Goal: Transaction & Acquisition: Register for event/course

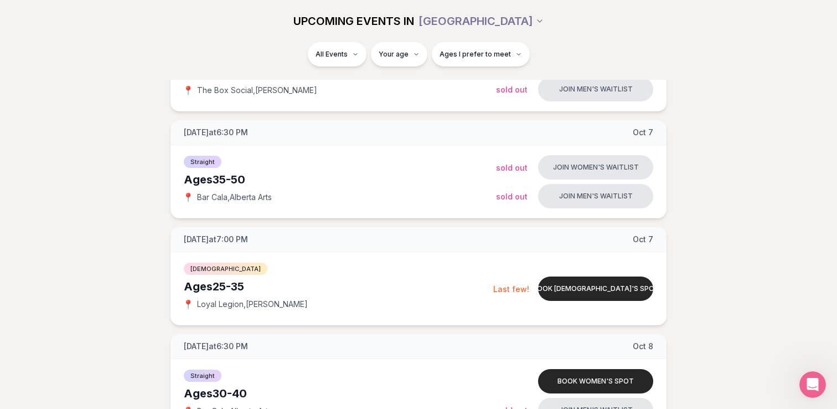
scroll to position [543, 0]
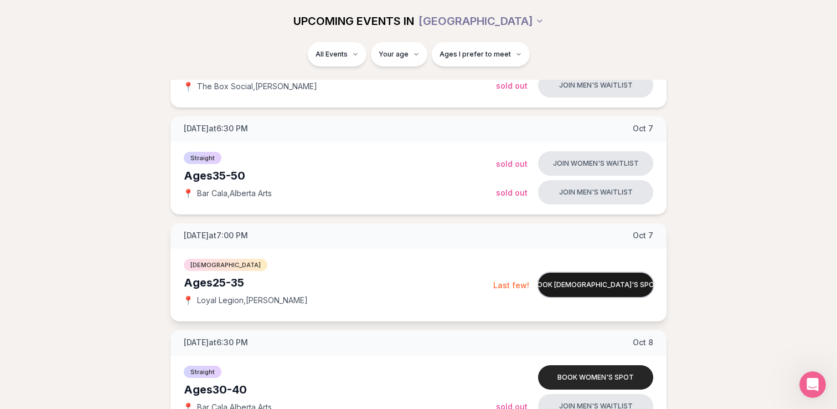
click at [570, 286] on button "Book [DEMOGRAPHIC_DATA]'s spot" at bounding box center [595, 284] width 115 height 24
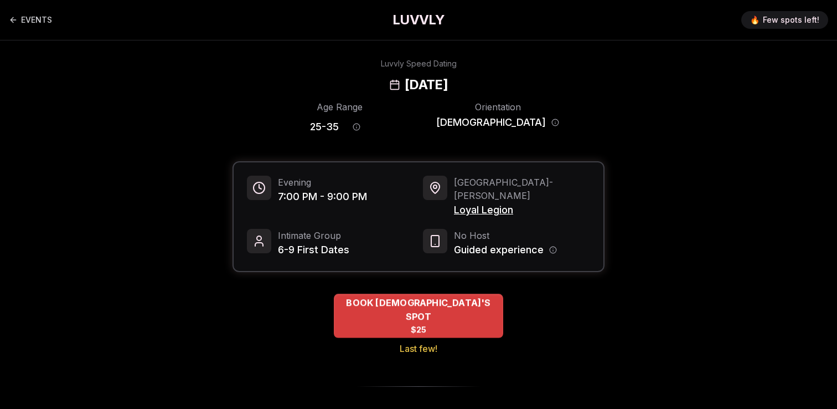
click at [407, 296] on span "BOOK [DEMOGRAPHIC_DATA]'S SPOT" at bounding box center [418, 309] width 169 height 27
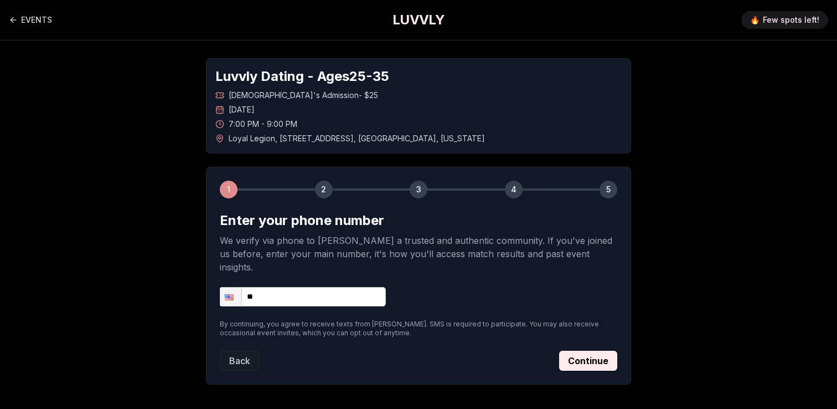
click at [341, 287] on input "**" at bounding box center [303, 296] width 166 height 19
type input "**********"
click at [585, 351] on button "Continue" at bounding box center [588, 361] width 58 height 20
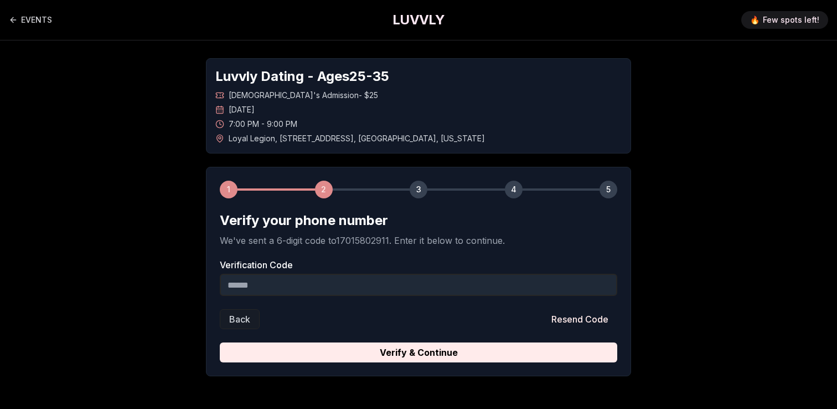
click at [497, 287] on input "Verification Code" at bounding box center [419, 285] width 398 height 22
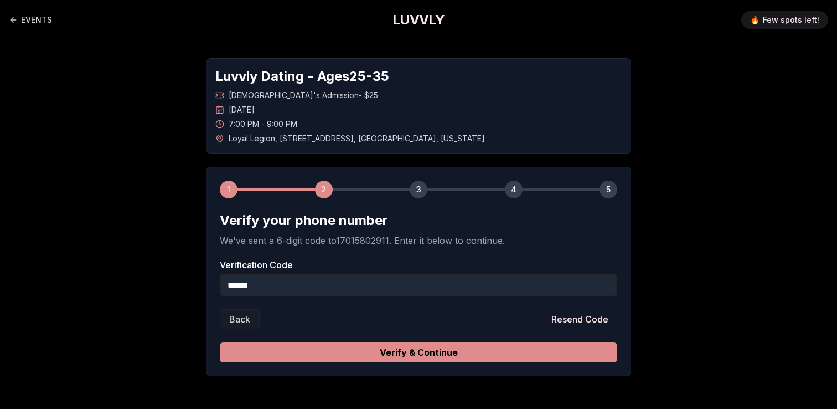
type input "******"
click at [515, 352] on button "Verify & Continue" at bounding box center [419, 352] width 398 height 20
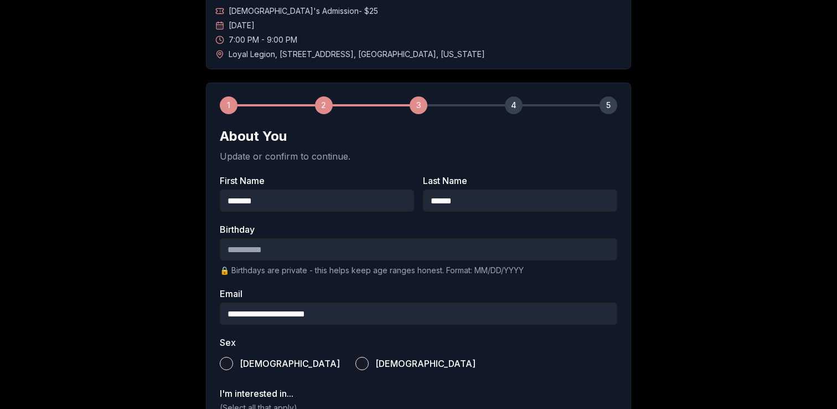
scroll to position [86, 0]
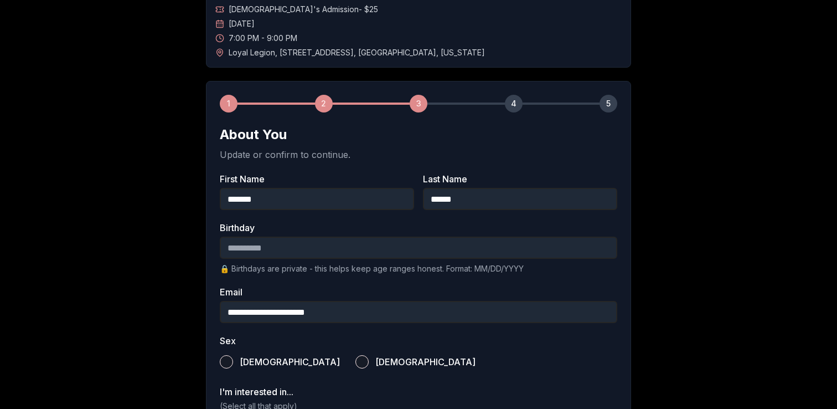
click at [467, 251] on input "Birthday" at bounding box center [419, 247] width 398 height 22
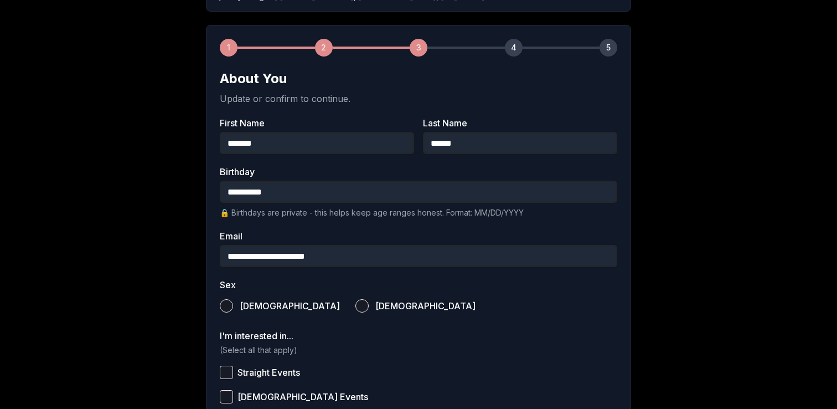
scroll to position [154, 0]
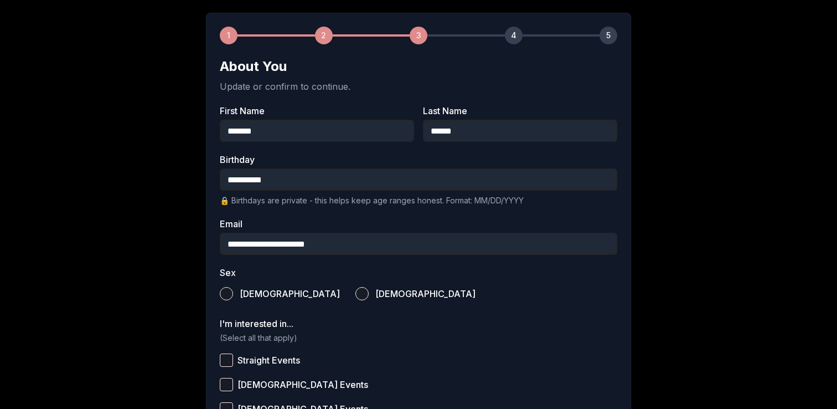
type input "**********"
click at [356, 294] on button "[DEMOGRAPHIC_DATA]" at bounding box center [362, 293] width 13 height 13
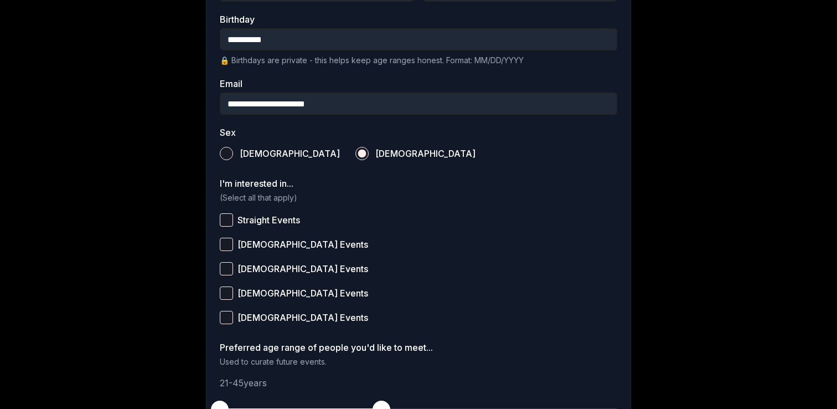
scroll to position [296, 0]
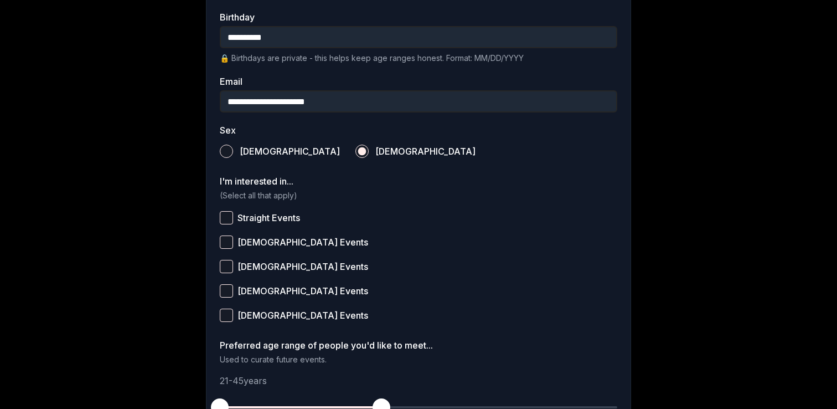
click at [228, 240] on button "[DEMOGRAPHIC_DATA] Events" at bounding box center [226, 241] width 13 height 13
click at [226, 313] on button "[DEMOGRAPHIC_DATA] Events" at bounding box center [226, 314] width 13 height 13
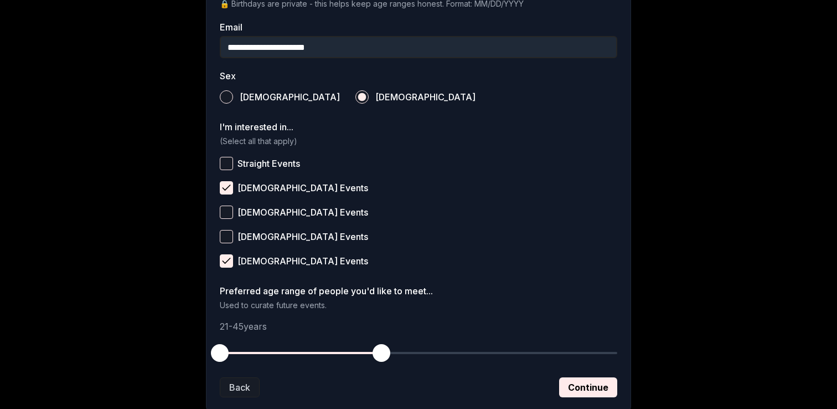
scroll to position [354, 0]
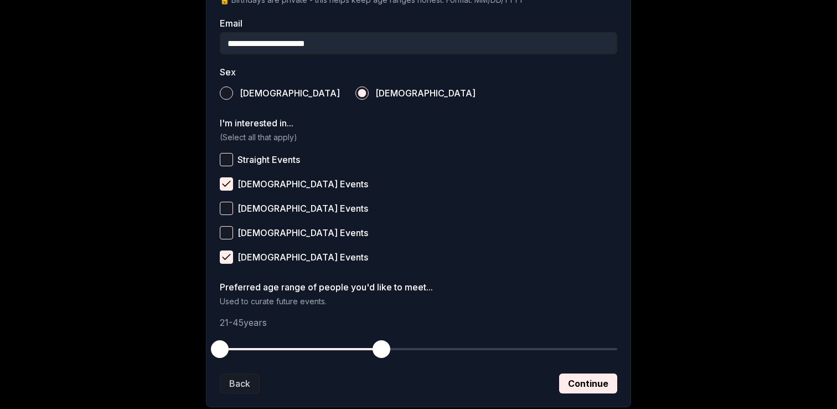
click at [229, 232] on button "[DEMOGRAPHIC_DATA] Events" at bounding box center [226, 232] width 13 height 13
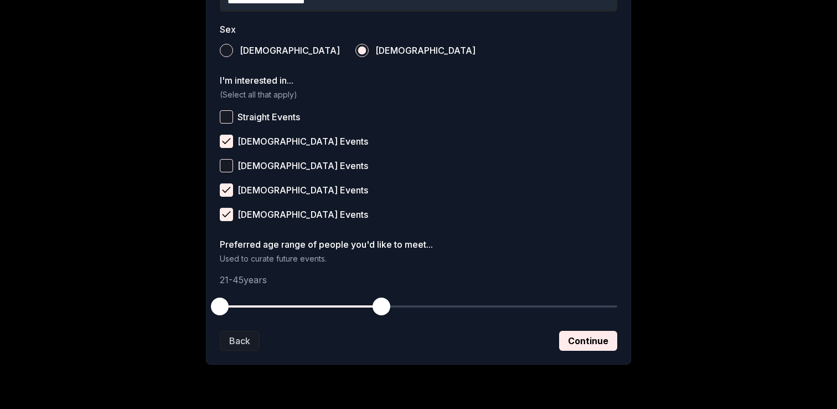
scroll to position [405, 0]
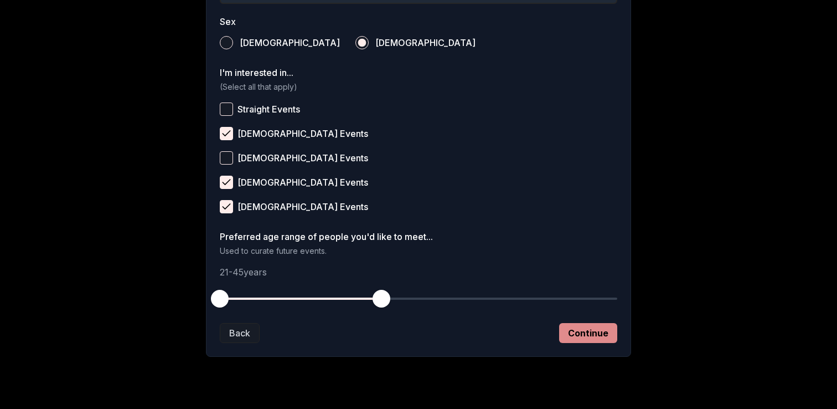
click at [576, 326] on button "Continue" at bounding box center [588, 333] width 58 height 20
drag, startPoint x: 381, startPoint y: 299, endPoint x: 365, endPoint y: 298, distance: 15.5
click at [365, 298] on span "button" at bounding box center [368, 299] width 18 height 18
drag, startPoint x: 216, startPoint y: 296, endPoint x: 234, endPoint y: 297, distance: 18.3
click at [234, 297] on span "button" at bounding box center [233, 299] width 18 height 18
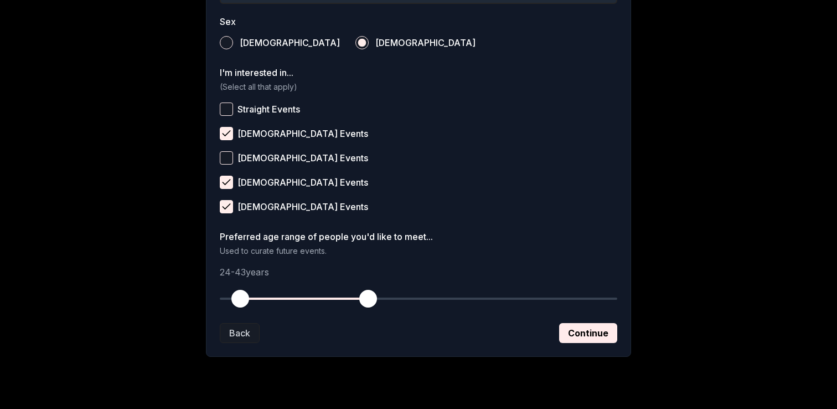
click at [238, 298] on span "button" at bounding box center [240, 299] width 18 height 18
click at [374, 301] on span "button" at bounding box center [375, 299] width 18 height 18
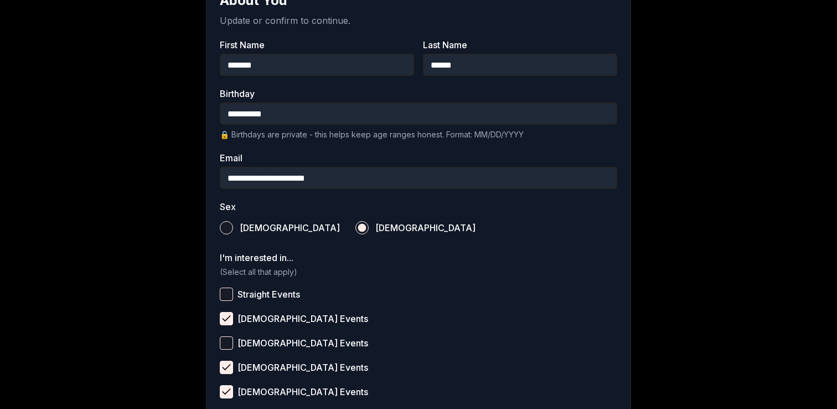
scroll to position [426, 0]
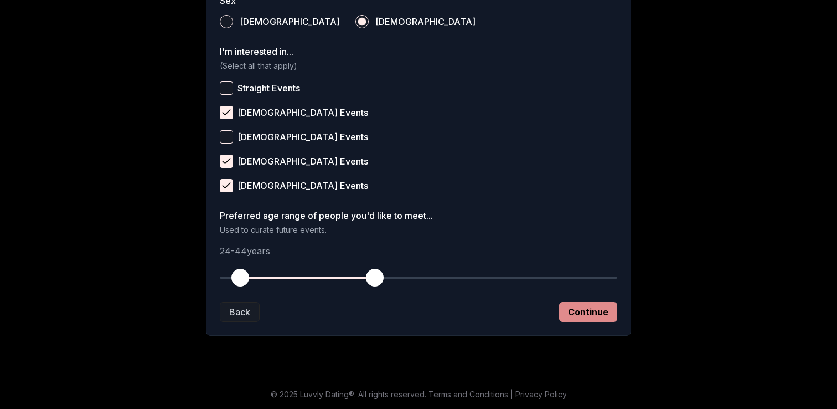
click at [590, 309] on button "Continue" at bounding box center [588, 312] width 58 height 20
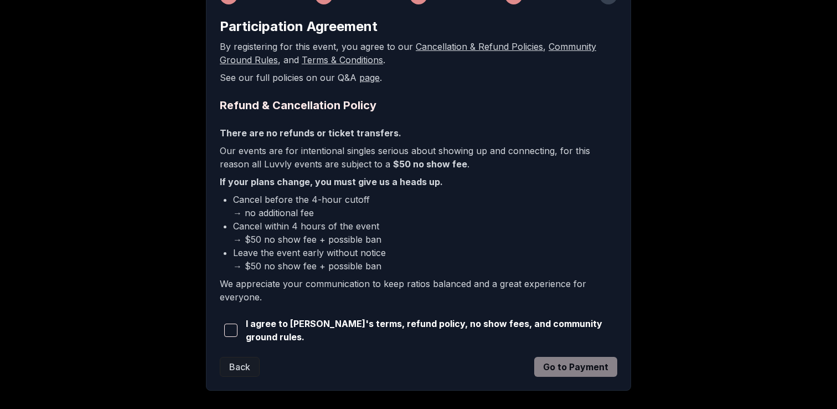
scroll to position [200, 0]
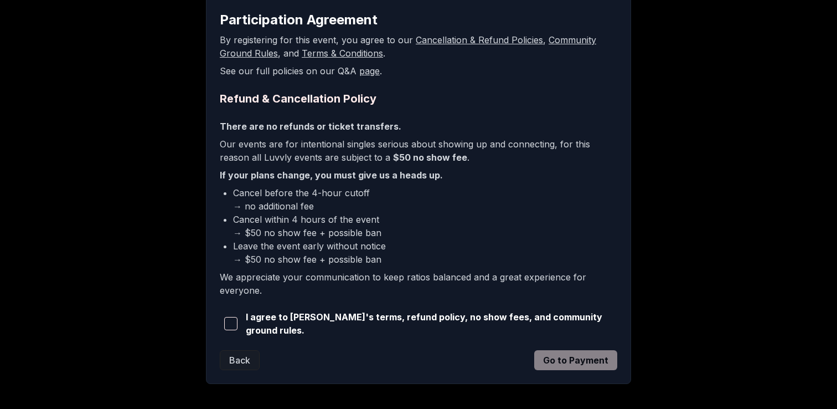
click at [229, 322] on span "button" at bounding box center [230, 323] width 13 height 13
click at [559, 352] on button "Go to Payment" at bounding box center [575, 360] width 83 height 20
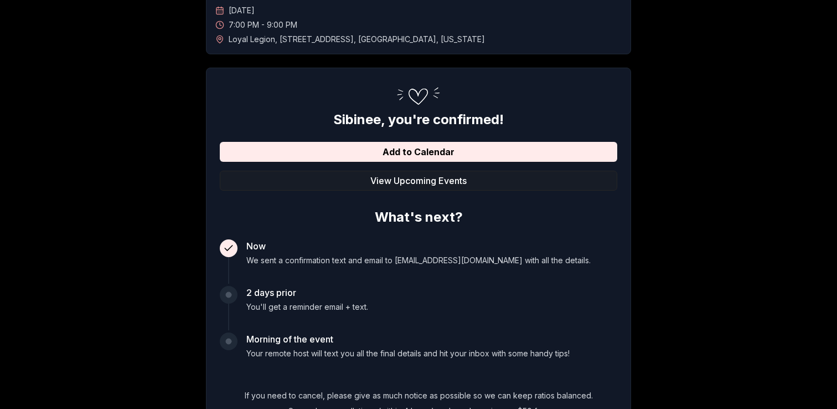
scroll to position [48, 0]
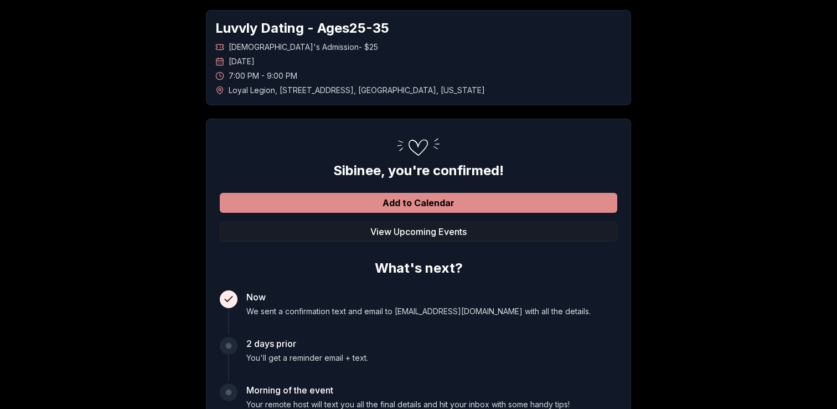
click at [411, 204] on button "Add to Calendar" at bounding box center [419, 203] width 398 height 20
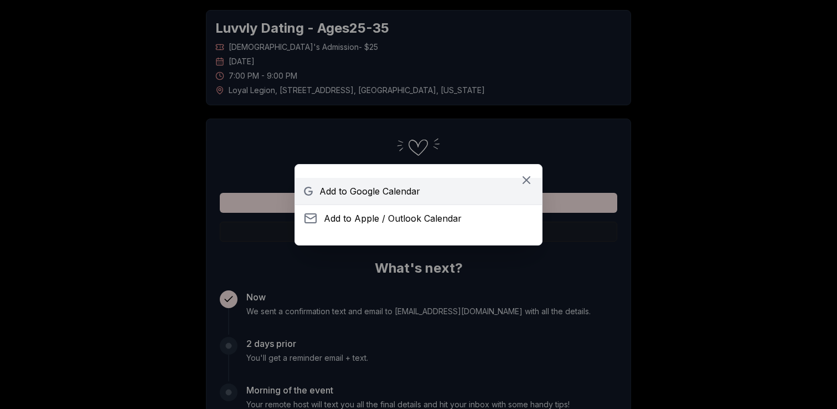
click at [410, 190] on span "Add to Google Calendar" at bounding box center [370, 190] width 101 height 13
